Goal: Information Seeking & Learning: Learn about a topic

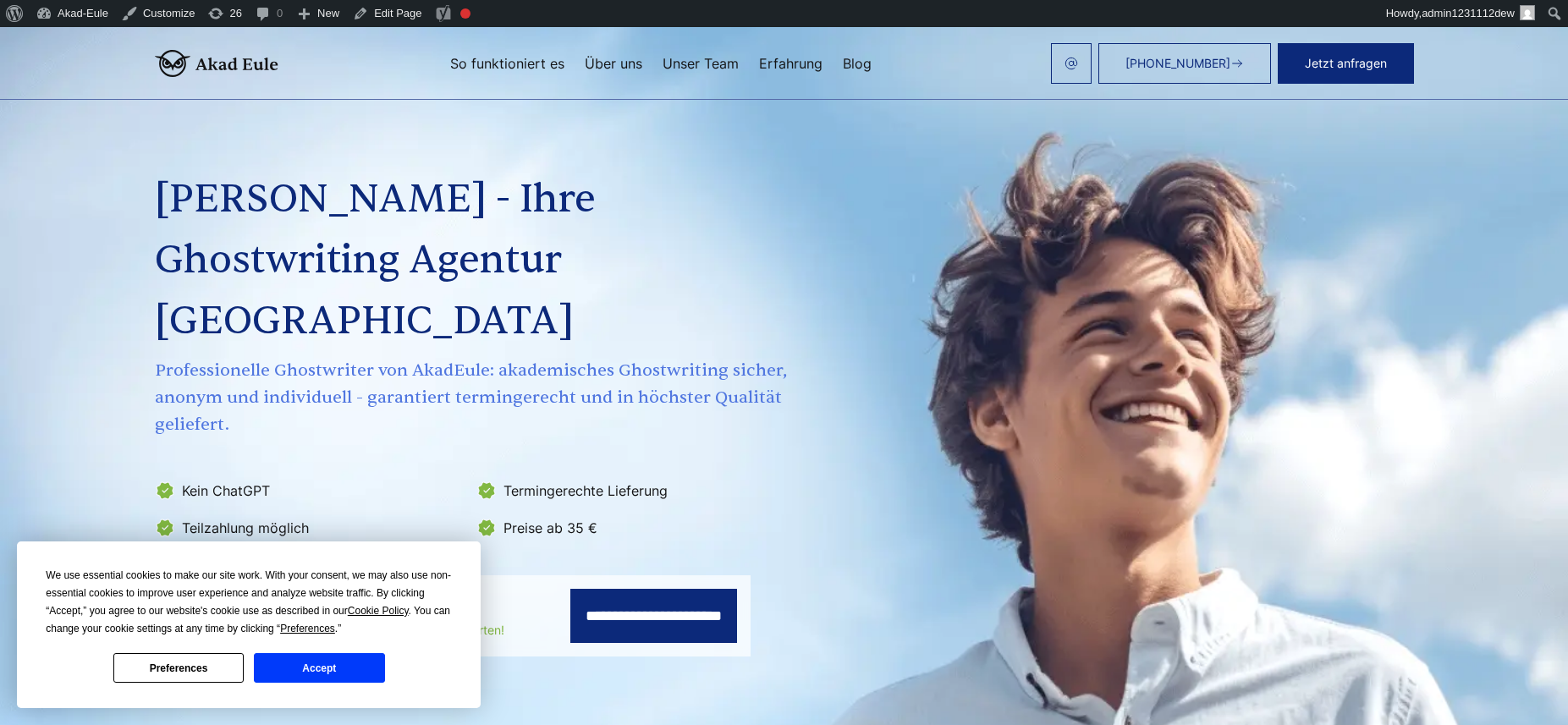
click at [671, 589] on input "**********" at bounding box center [654, 616] width 167 height 54
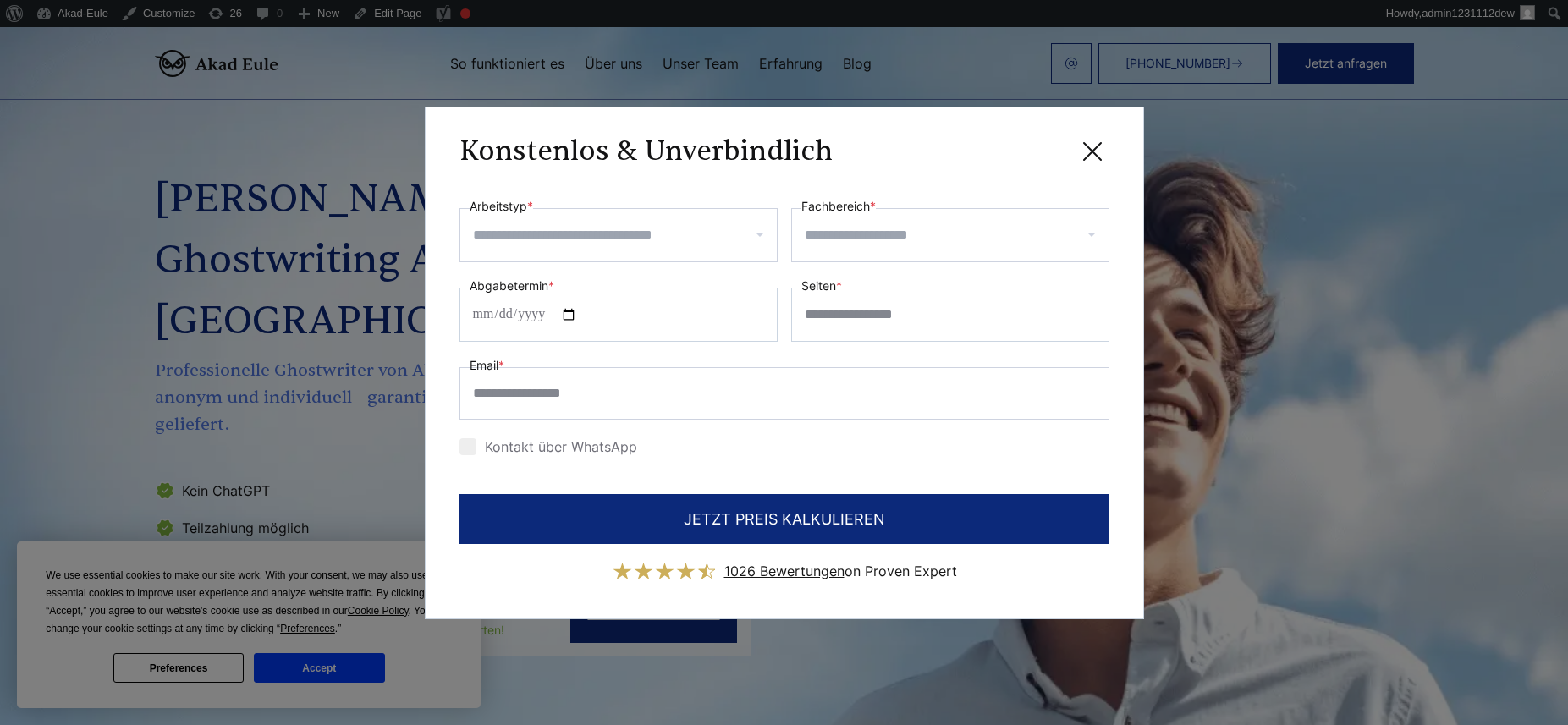
drag, startPoint x: 1102, startPoint y: 151, endPoint x: 958, endPoint y: 56, distance: 172.5
click at [1101, 151] on icon at bounding box center [1093, 151] width 34 height 34
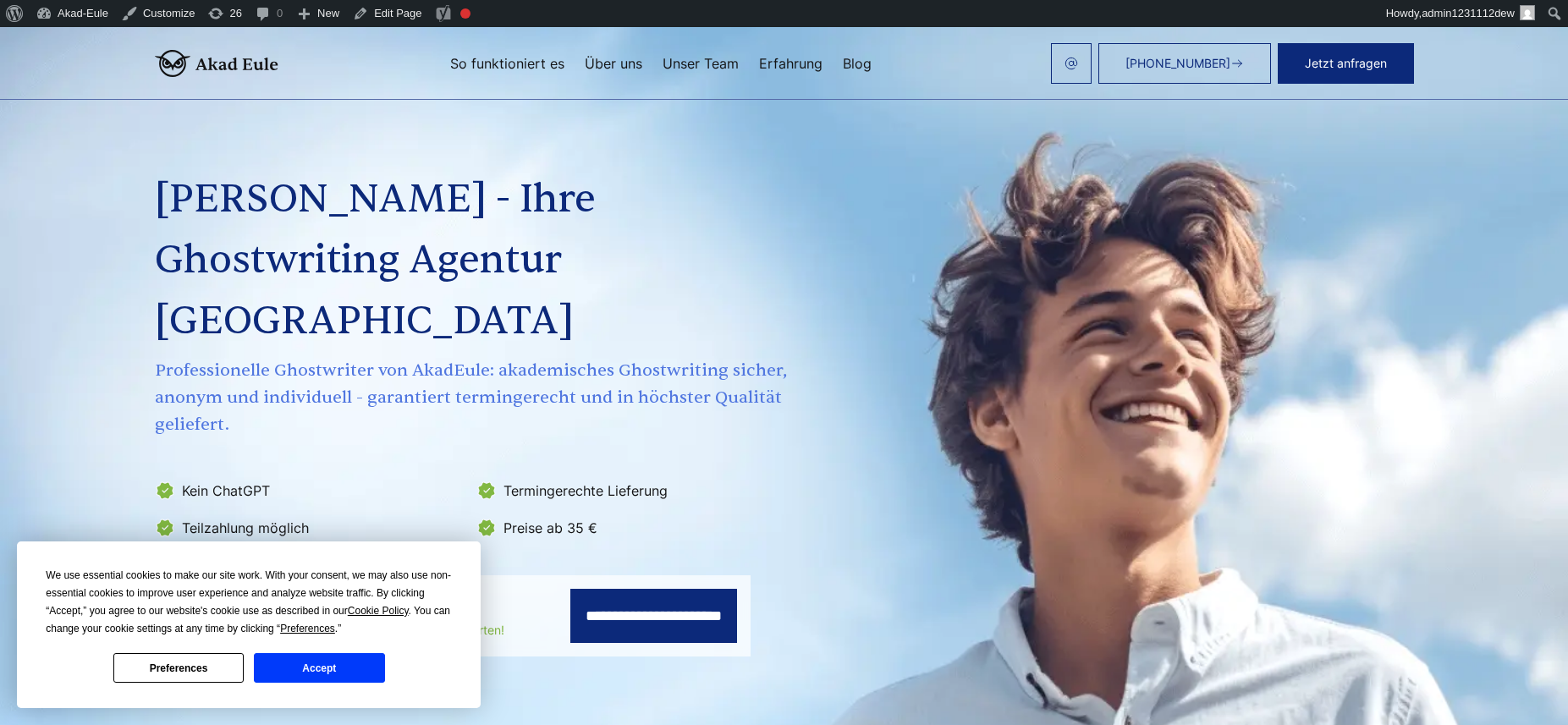
click at [395, 197] on h1 "[PERSON_NAME] - Ihre Ghostwriting Agentur [GEOGRAPHIC_DATA]" at bounding box center [473, 260] width 636 height 183
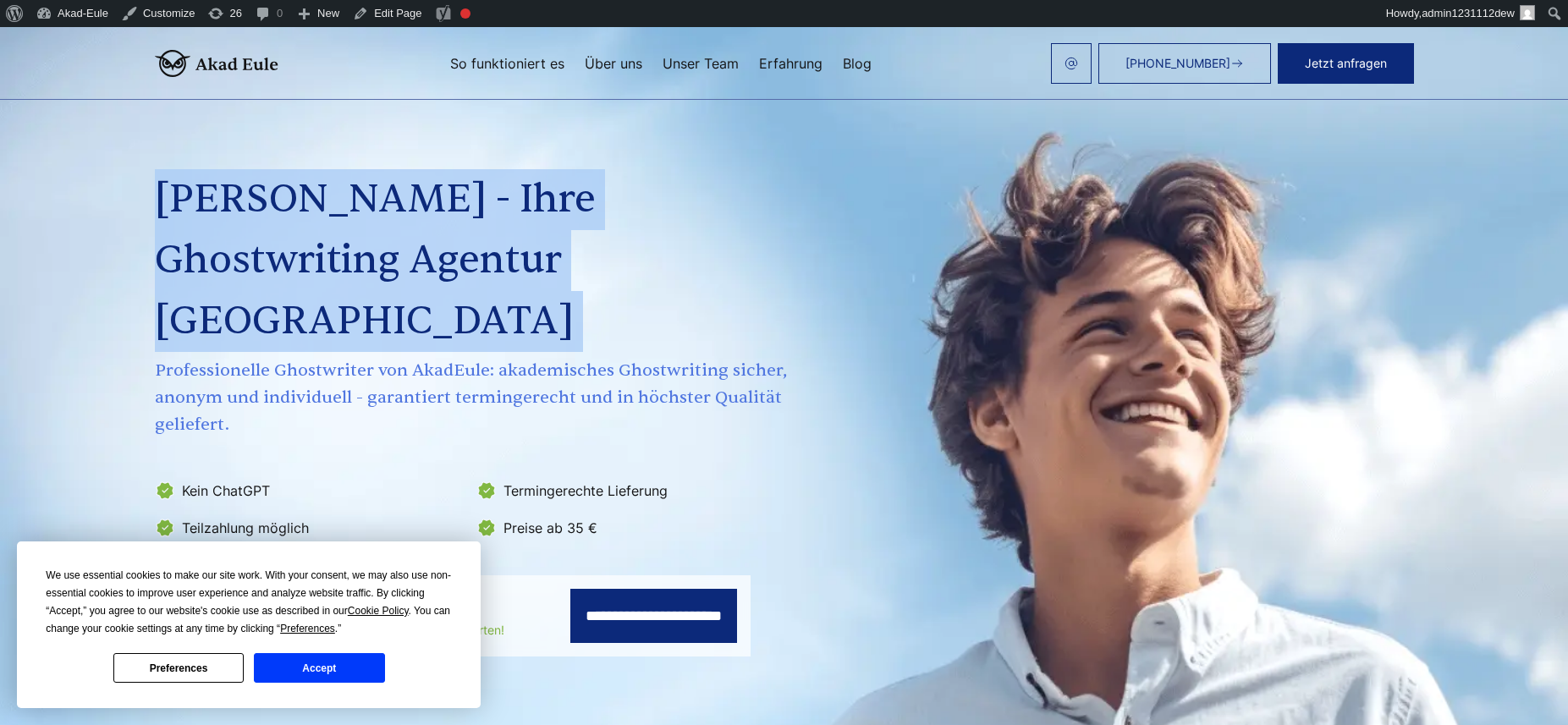
click at [395, 197] on h1 "[PERSON_NAME] - Ihre Ghostwriting Agentur [GEOGRAPHIC_DATA]" at bounding box center [473, 260] width 636 height 183
copy div "[PERSON_NAME] - Ihre Ghostwriting Agentur [GEOGRAPHIC_DATA]"
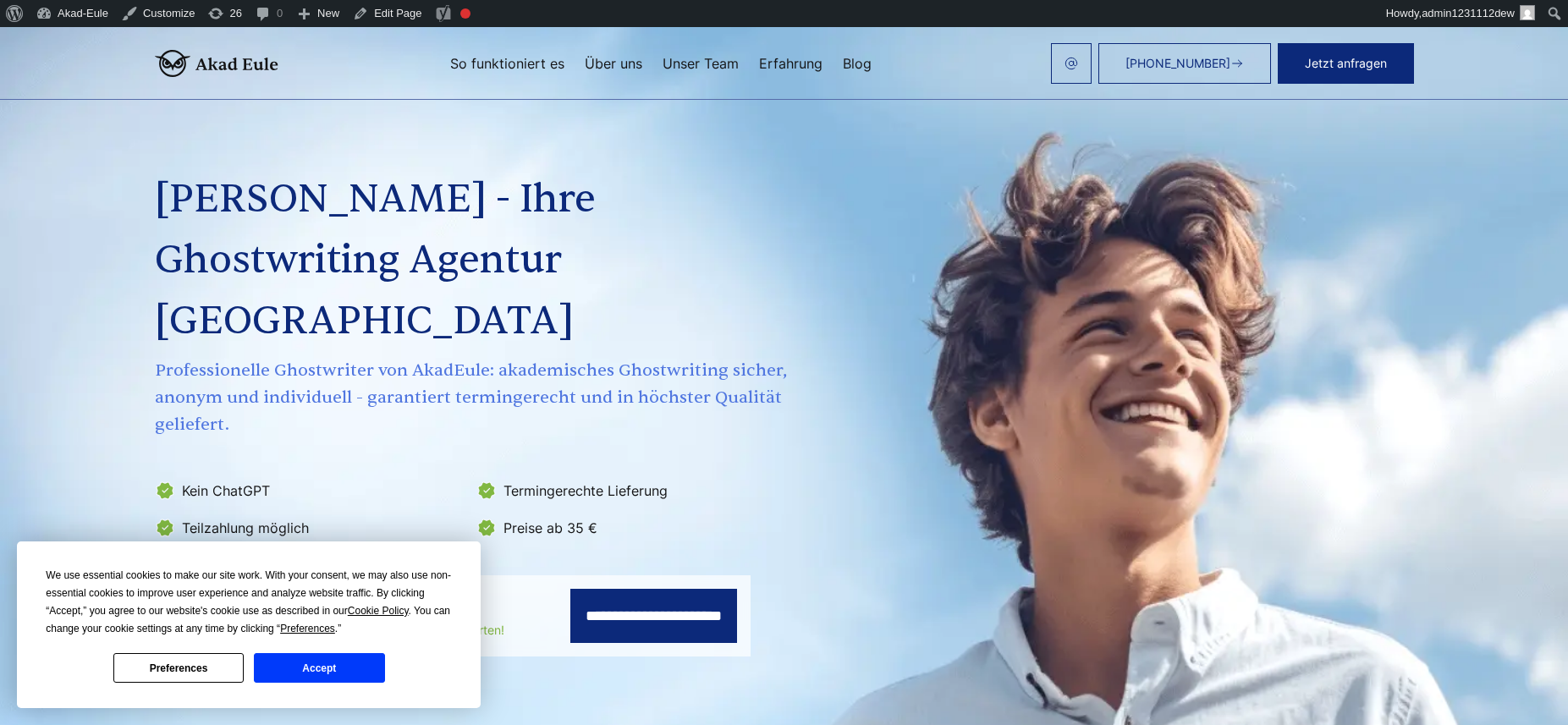
click at [434, 357] on span "Professionelle Ghostwriter von AkadEule: akademisches Ghostwriting sicher, anon…" at bounding box center [473, 398] width 636 height 82
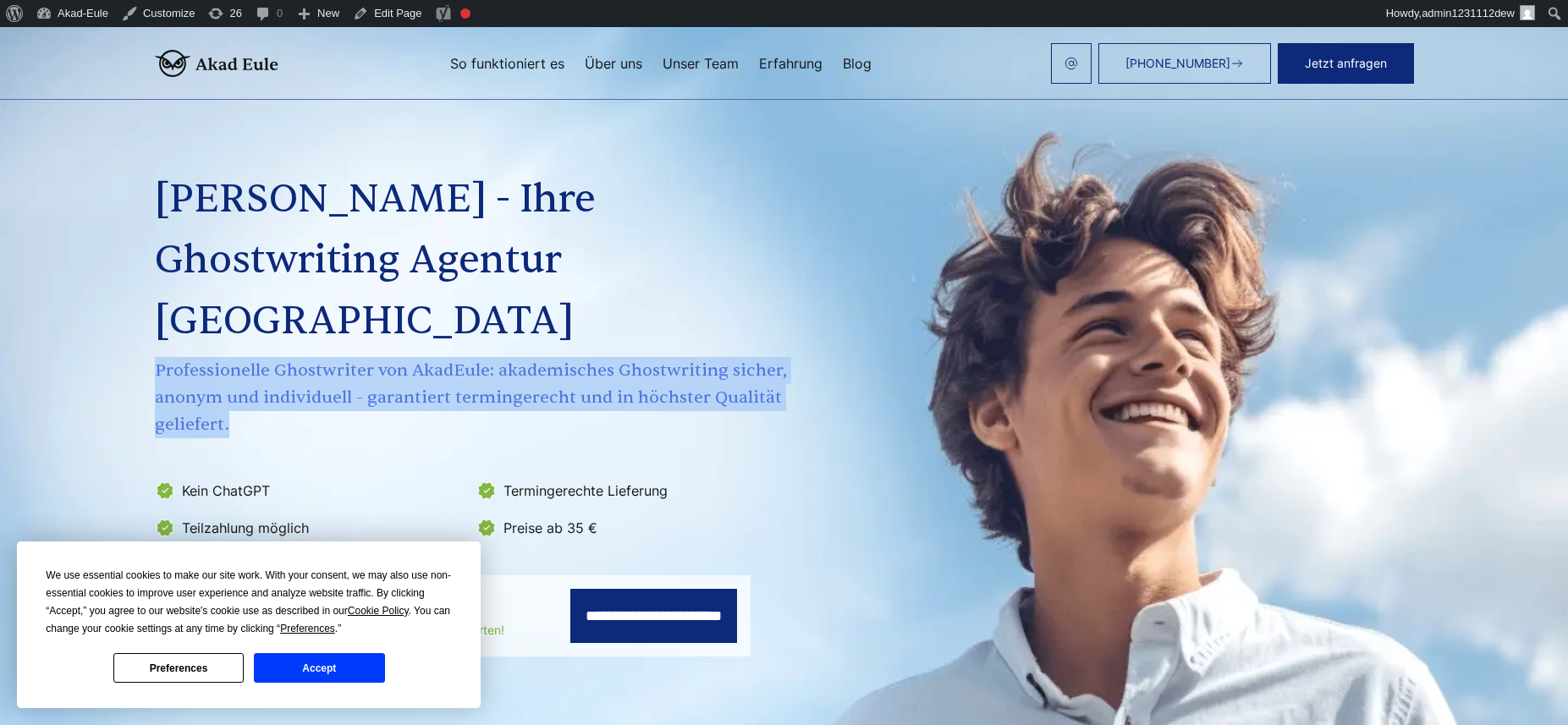
click at [434, 357] on span "Professionelle Ghostwriter von AkadEule: akademisches Ghostwriting sicher, anon…" at bounding box center [473, 398] width 636 height 82
copy div "Professionelle Ghostwriter von AkadEule: akademisches Ghostwriting sicher, anon…"
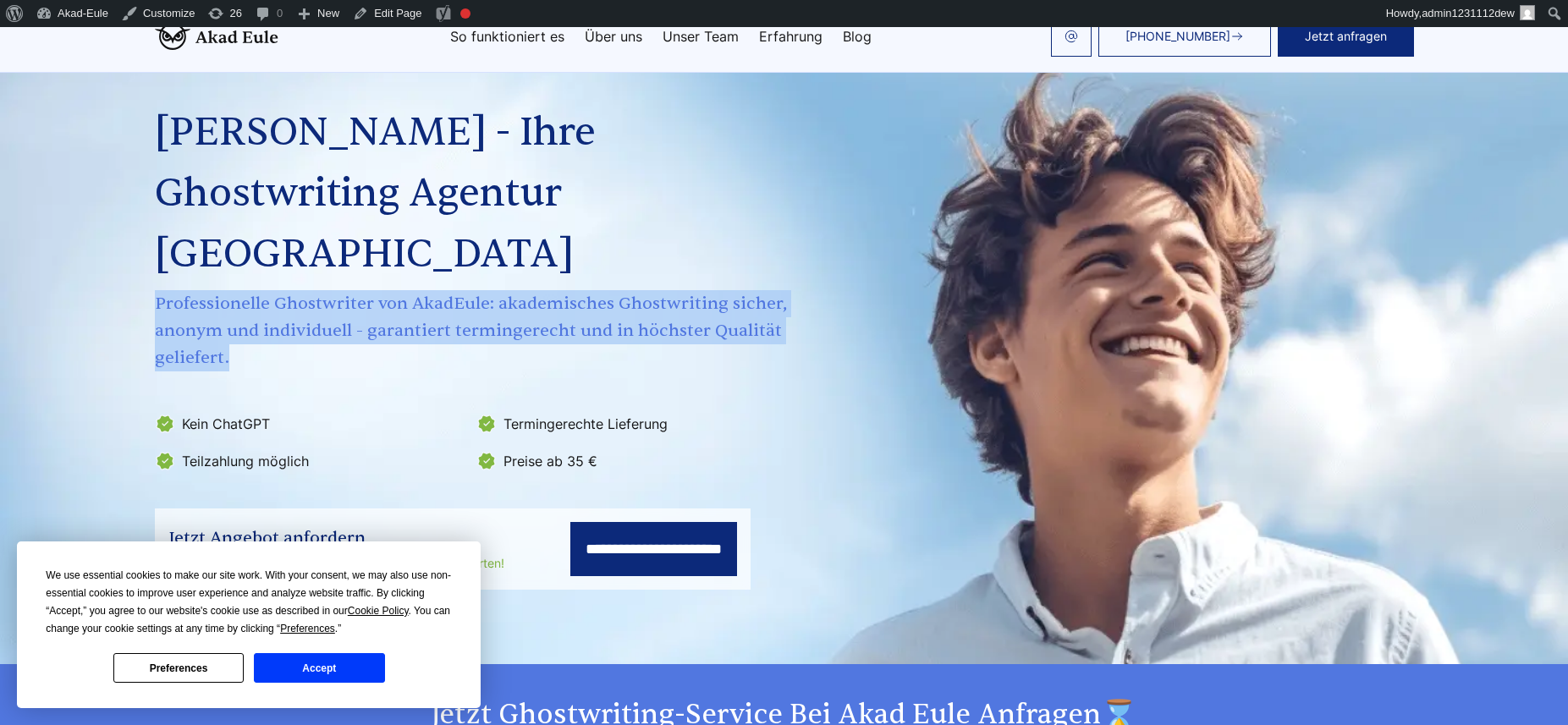
scroll to position [204, 0]
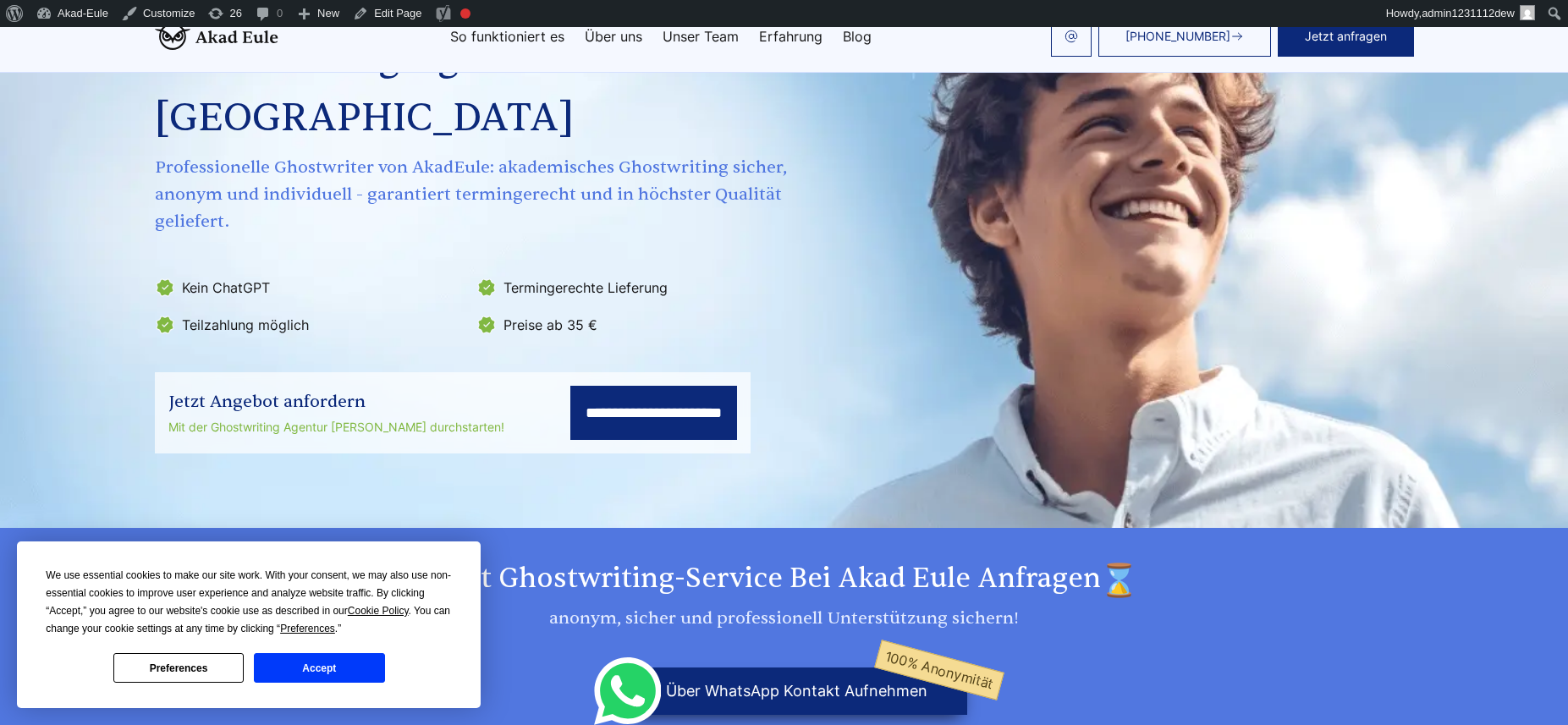
click at [253, 274] on li "Kein ChatGPT" at bounding box center [310, 287] width 311 height 27
copy ul "Kein ChatGPT"
click at [282, 311] on li "Teilzahlung möglich" at bounding box center [310, 325] width 311 height 27
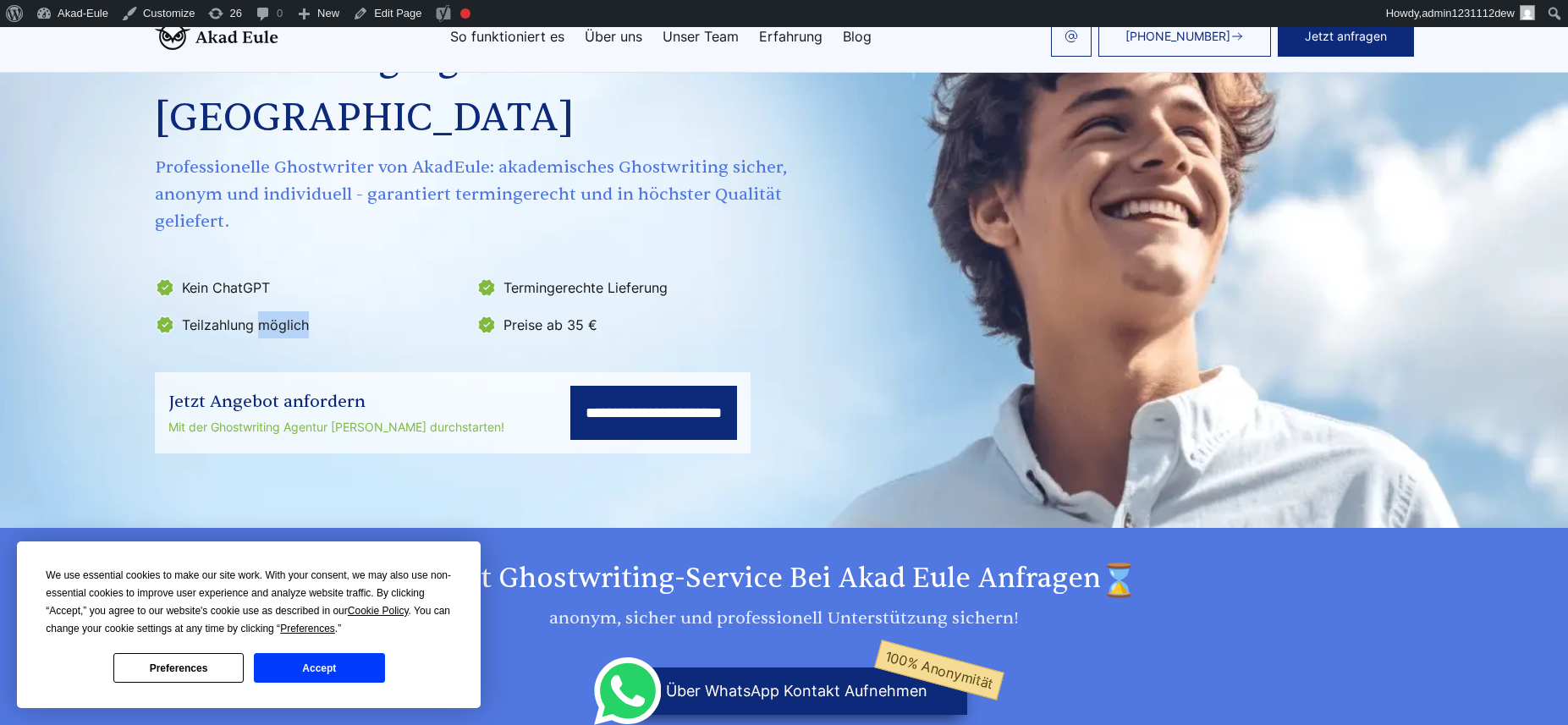
click at [282, 311] on li "Teilzahlung möglich" at bounding box center [310, 325] width 311 height 27
copy ul "Teilzahlung möglich"
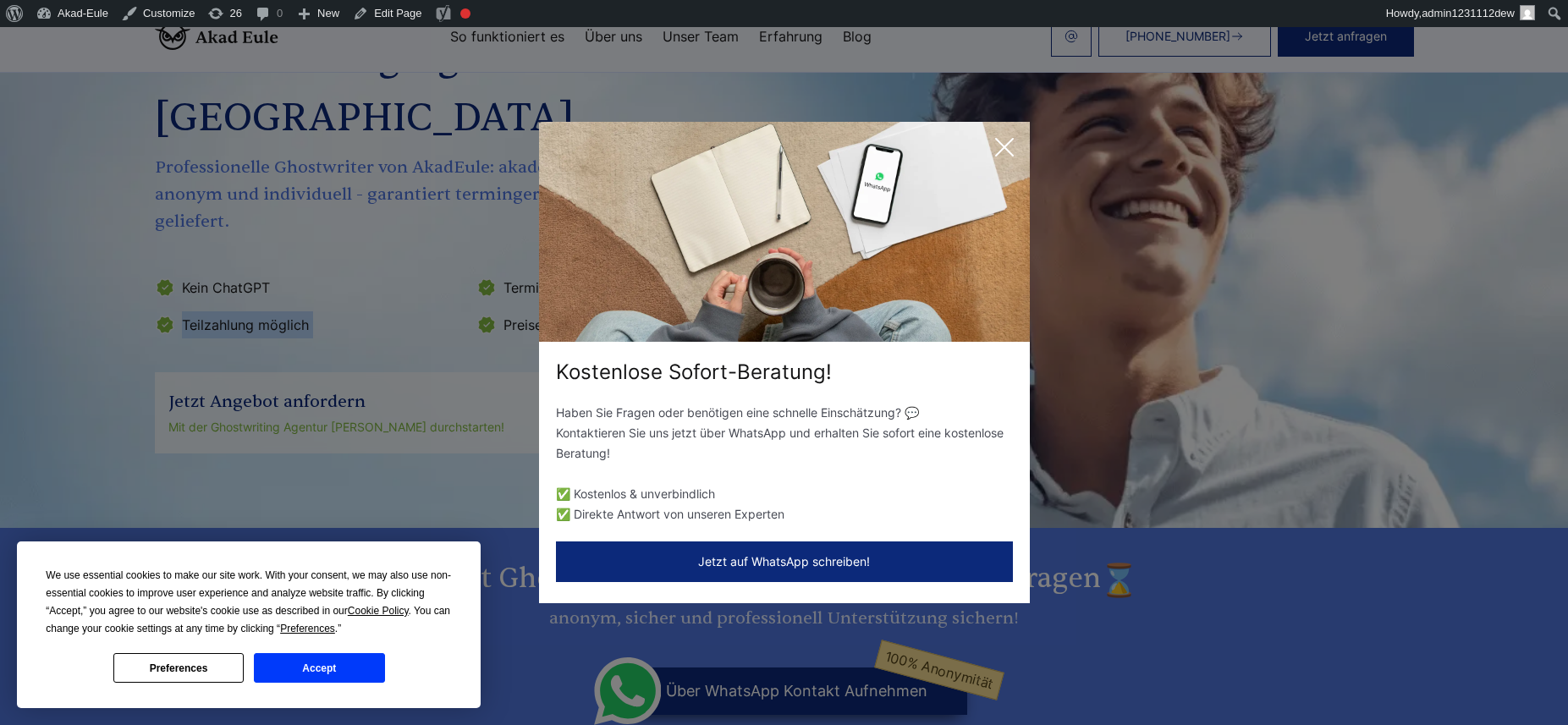
click at [993, 143] on icon at bounding box center [1004, 147] width 34 height 34
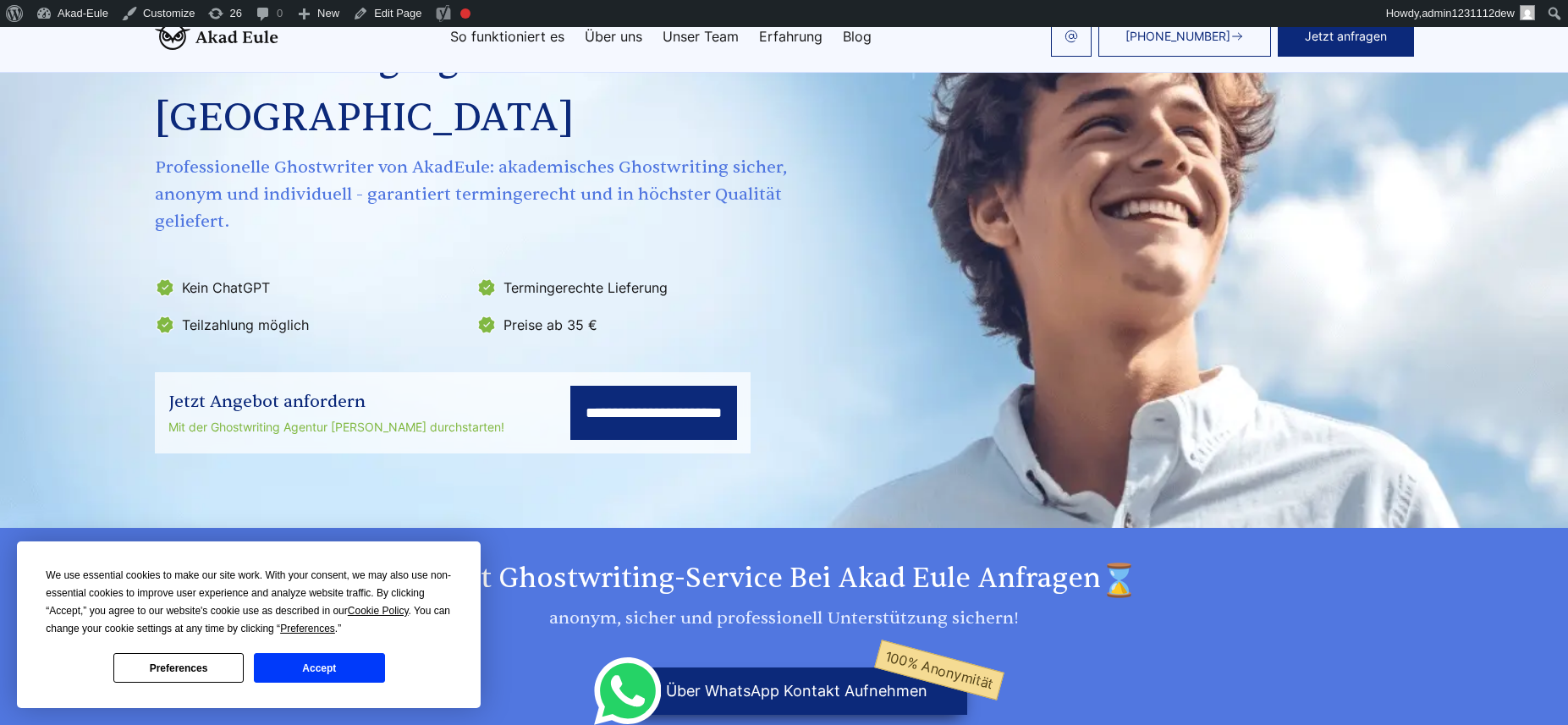
click at [574, 274] on li "Termingerechte Lieferung" at bounding box center [632, 287] width 311 height 27
copy ul "Termingerechte Lieferung"
click at [570, 311] on li "Preise ab 35 €" at bounding box center [632, 325] width 311 height 27
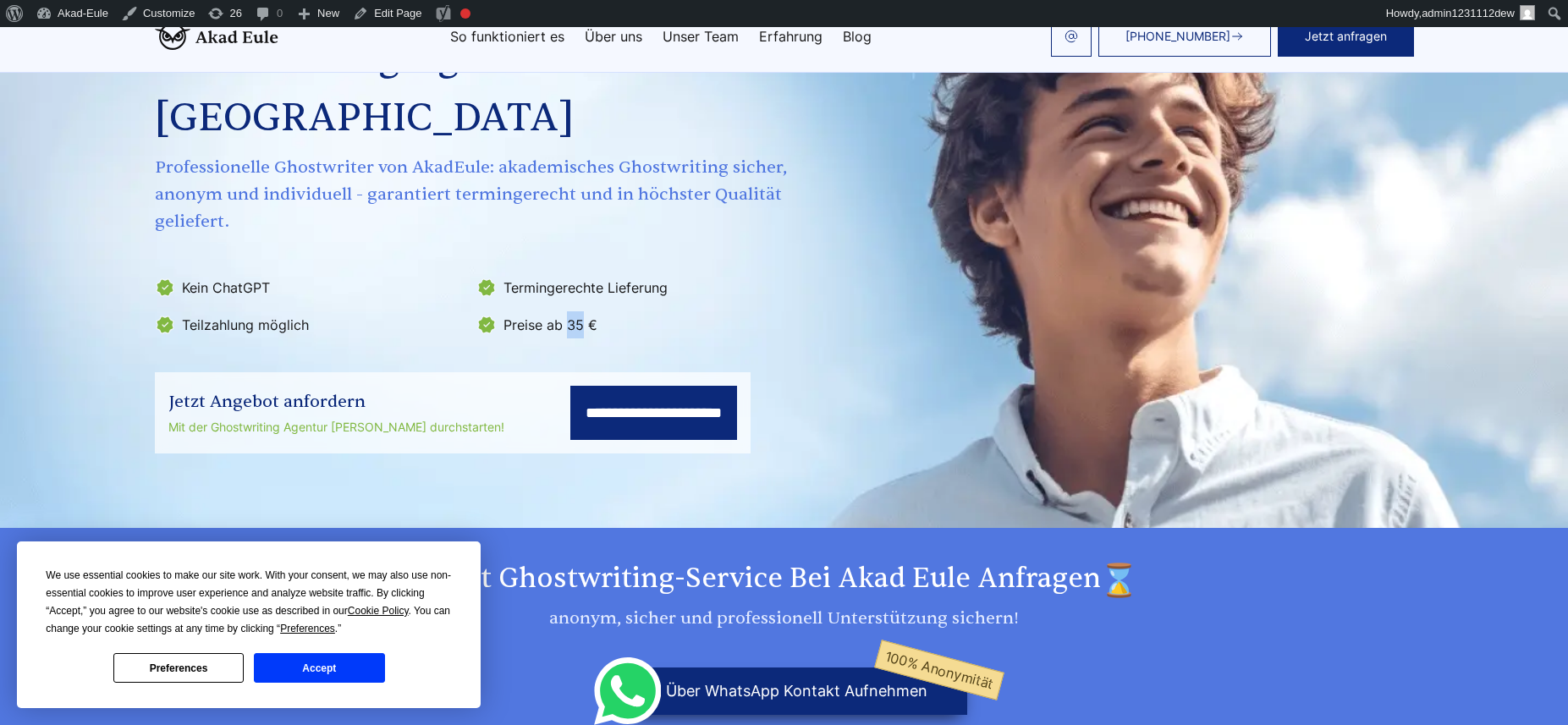
click at [570, 311] on li "Preise ab 35 €" at bounding box center [632, 325] width 311 height 27
copy div "Preise ab 35 €"
click at [319, 388] on div "Jetzt Angebot anfordern" at bounding box center [337, 401] width 336 height 27
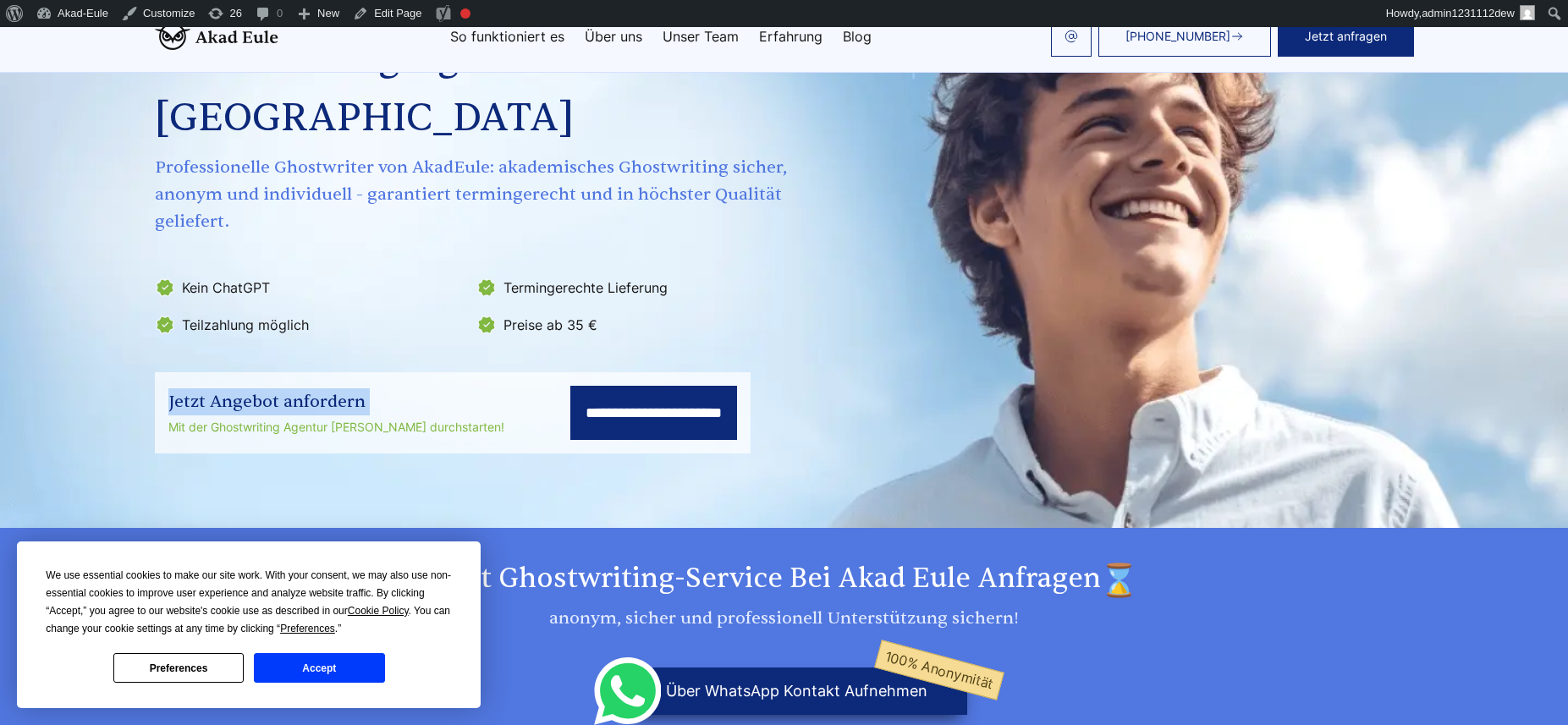
click at [319, 388] on div "Jetzt Angebot anfordern" at bounding box center [337, 401] width 336 height 27
copy div "Jetzt Angebot anfordern"
click at [290, 417] on div "Mit der Ghostwriting Agentur [PERSON_NAME] durchstarten!" at bounding box center [337, 428] width 336 height 21
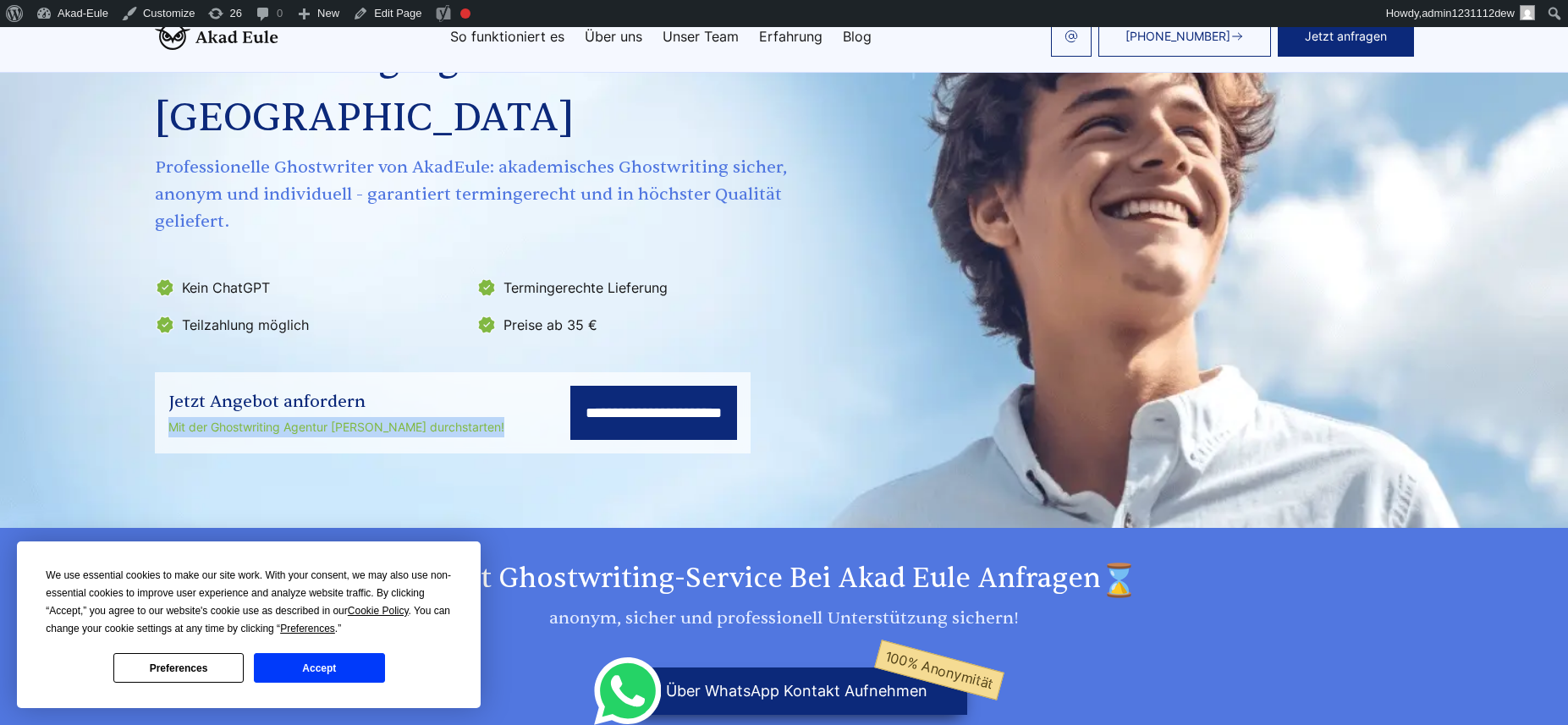
click at [290, 417] on div "Mit der Ghostwriting Agentur [PERSON_NAME] durchstarten!" at bounding box center [337, 428] width 336 height 21
copy div "Mit der Ghostwriting Agentur [PERSON_NAME] durchstarten!"
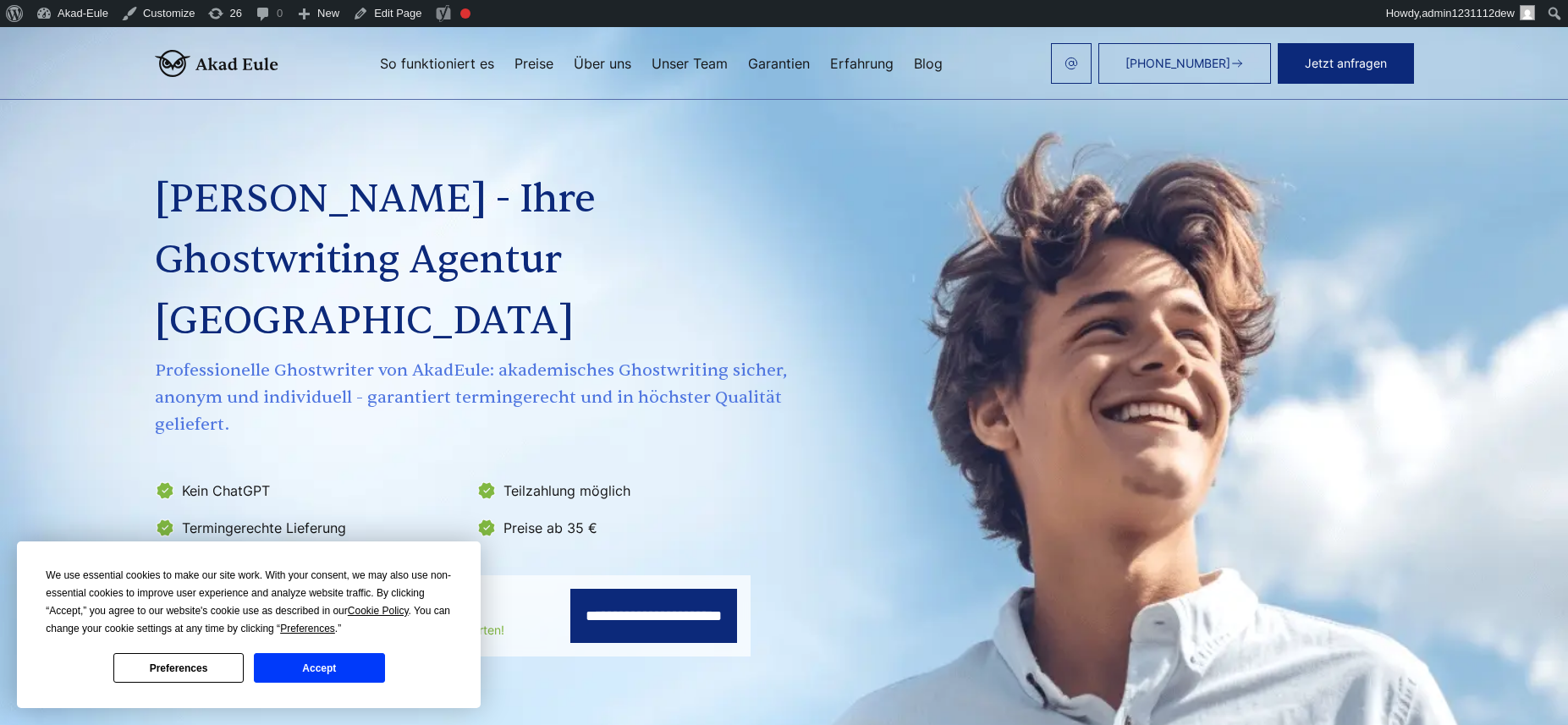
click at [570, 589] on input "**********" at bounding box center [654, 616] width 167 height 54
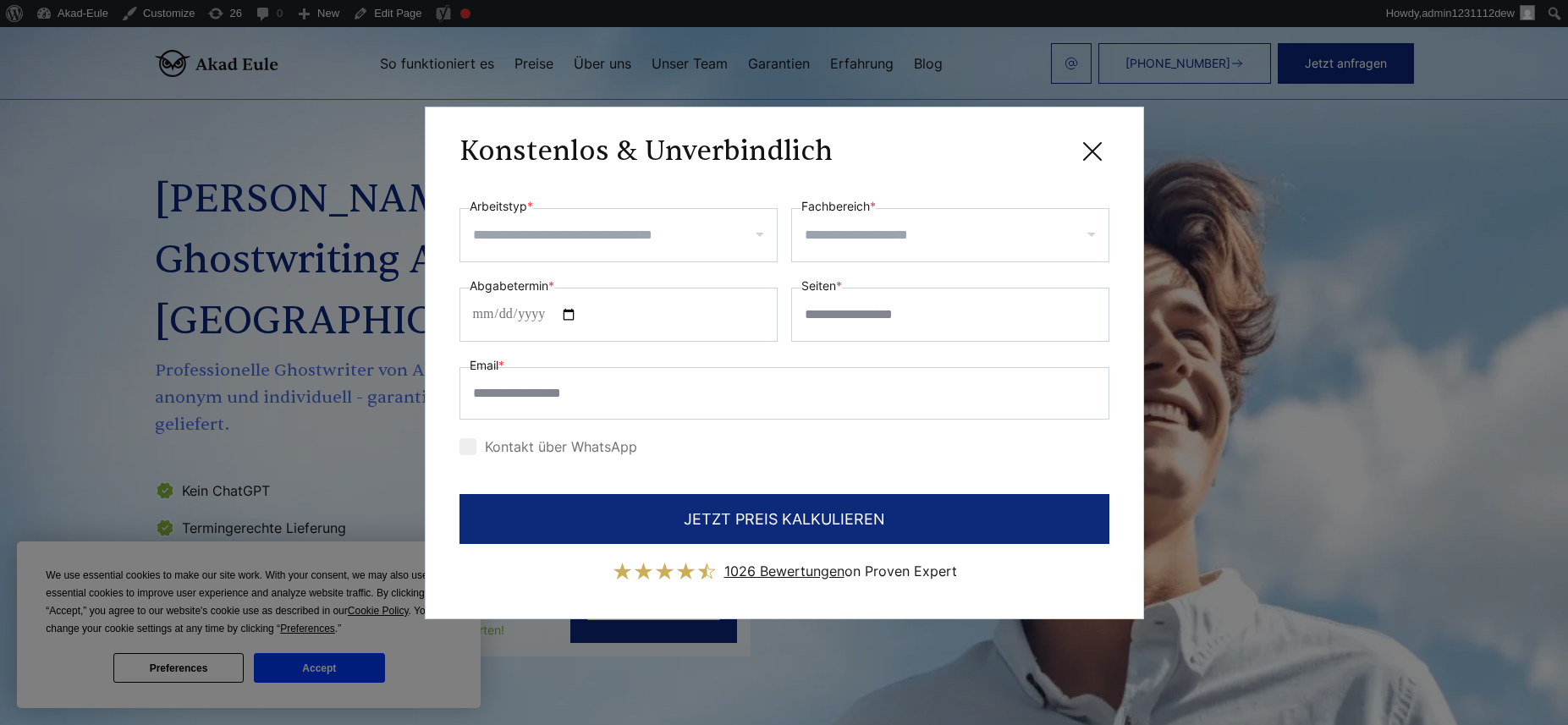
click at [556, 552] on div "JETZT PREIS KALKULIEREN 1026 Bewertungen on Proven Expert" at bounding box center [784, 539] width 650 height 91
click at [1101, 146] on icon at bounding box center [1093, 151] width 34 height 34
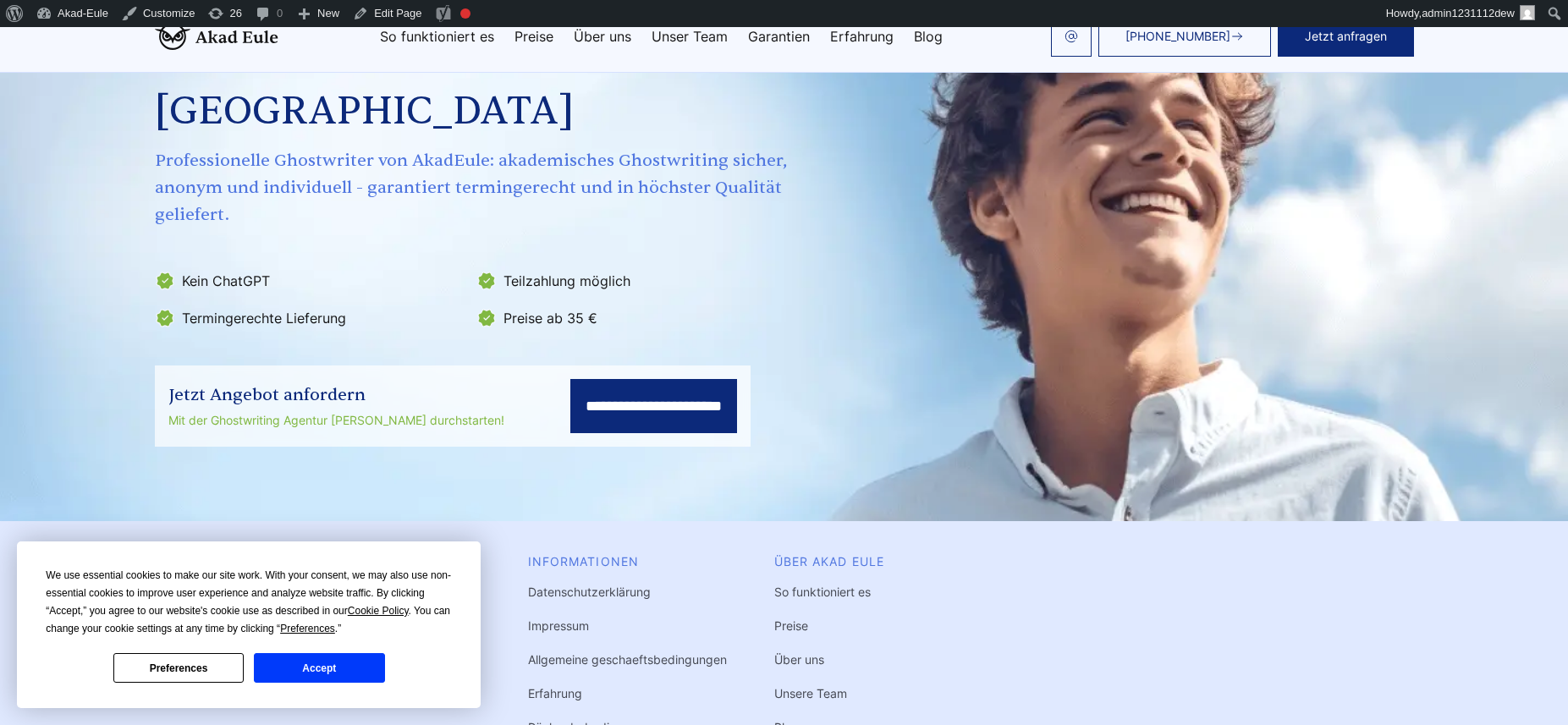
scroll to position [378, 0]
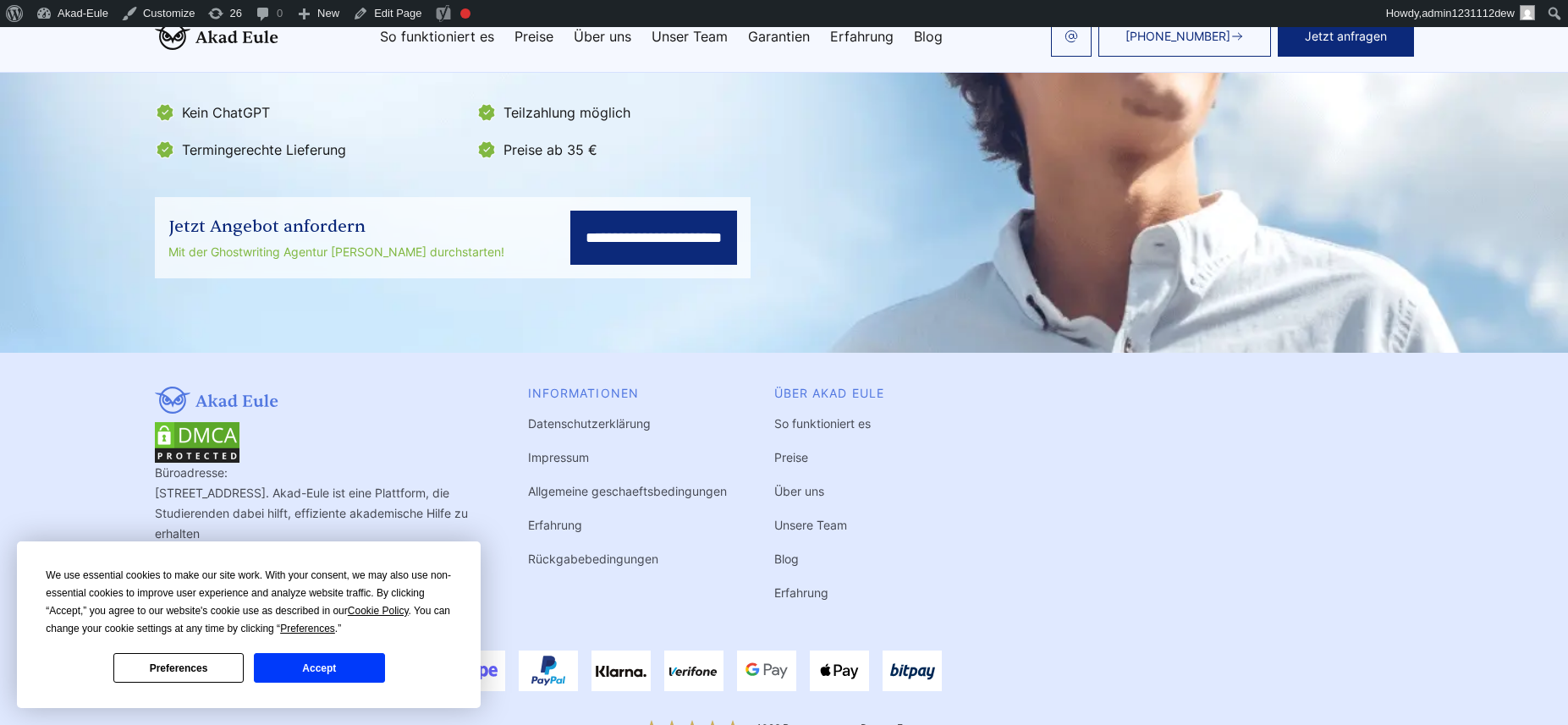
click at [351, 657] on button "Accept" at bounding box center [319, 668] width 130 height 30
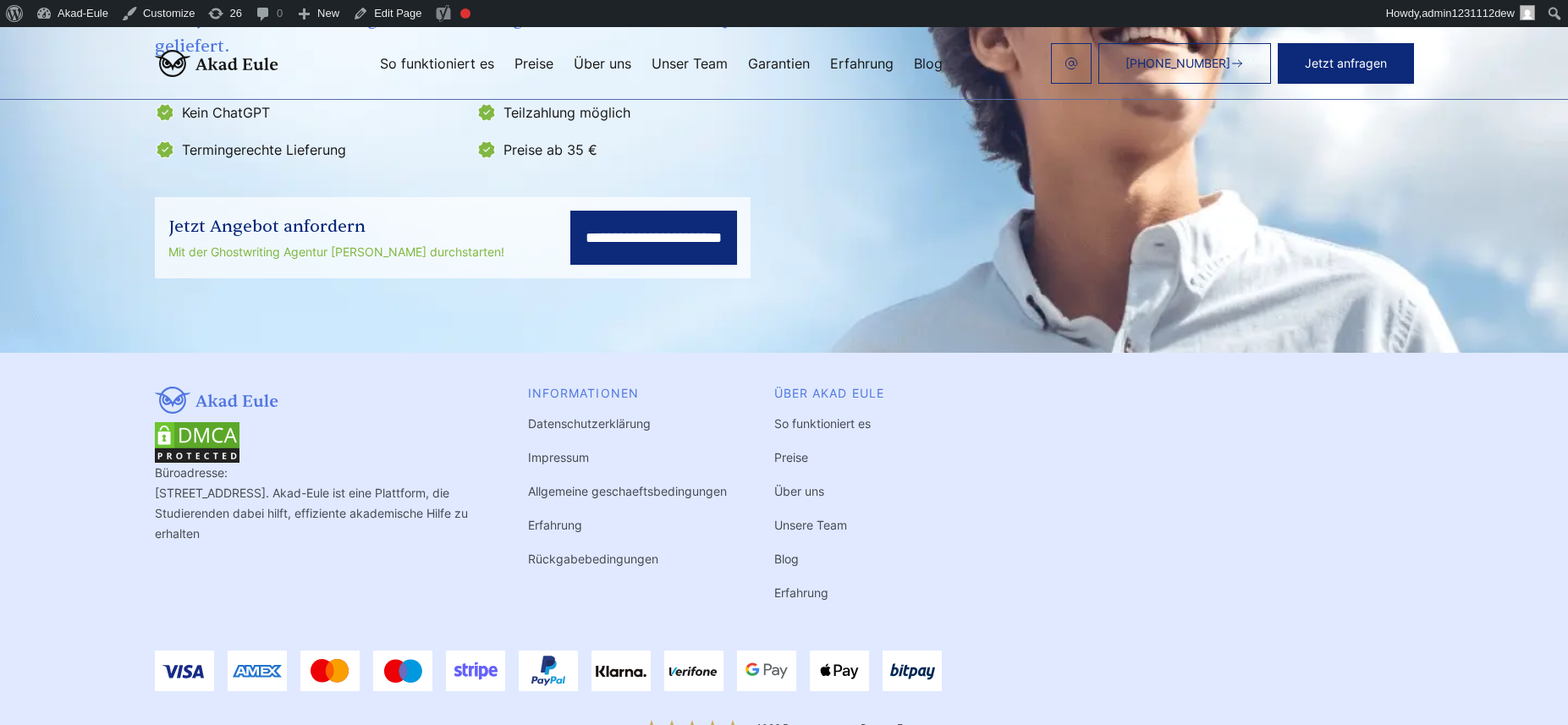
scroll to position [0, 0]
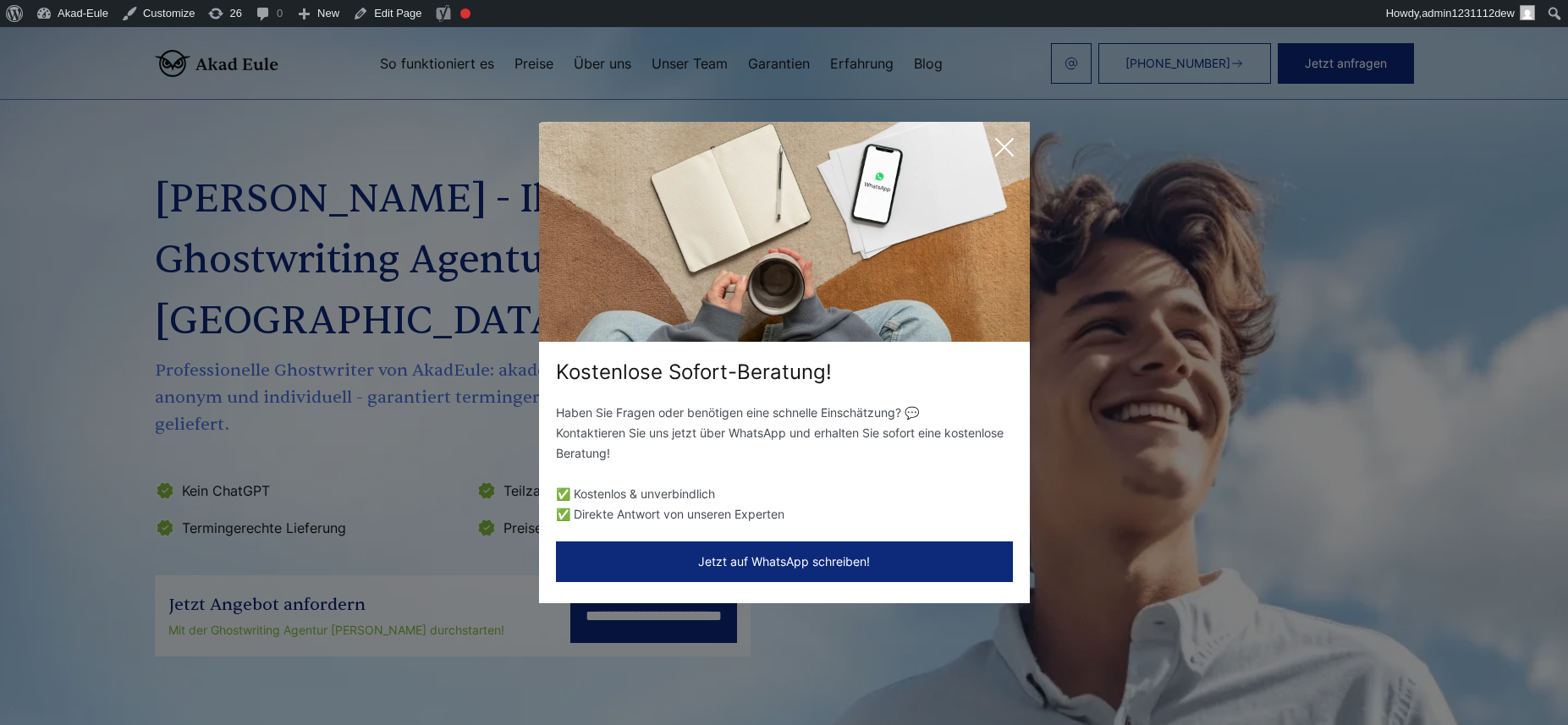
click at [85, 177] on div "Kostenlose Sofort-Beratung! Haben Sie Fragen oder benötigen eine schnelle Einsc…" at bounding box center [784, 362] width 1568 height 725
